Goal: Share content

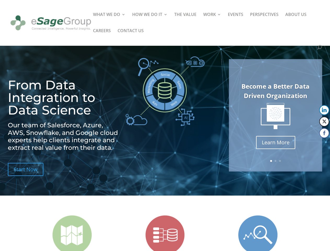
click at [165, 125] on img at bounding box center [164, 90] width 79 height 69
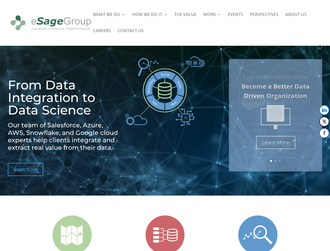
click at [165, 125] on img at bounding box center [164, 90] width 79 height 69
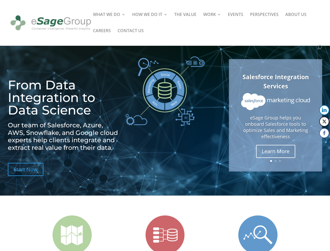
click at [275, 110] on img at bounding box center [275, 101] width 69 height 17
click at [229, 115] on link "Previous" at bounding box center [229, 115] width 13 height 13
click at [324, 110] on button "LinkedIn" at bounding box center [324, 110] width 10 height 10
click at [324, 121] on button "Twitter" at bounding box center [324, 121] width 10 height 10
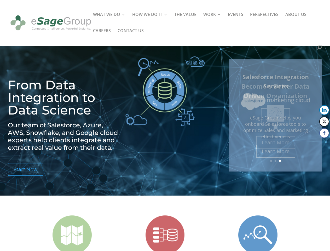
click at [324, 133] on button "Facebook" at bounding box center [324, 133] width 10 height 10
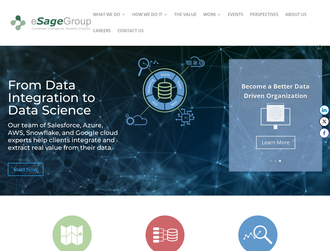
click at [314, 143] on span at bounding box center [314, 143] width 6 height 6
